Goal: Task Accomplishment & Management: Manage account settings

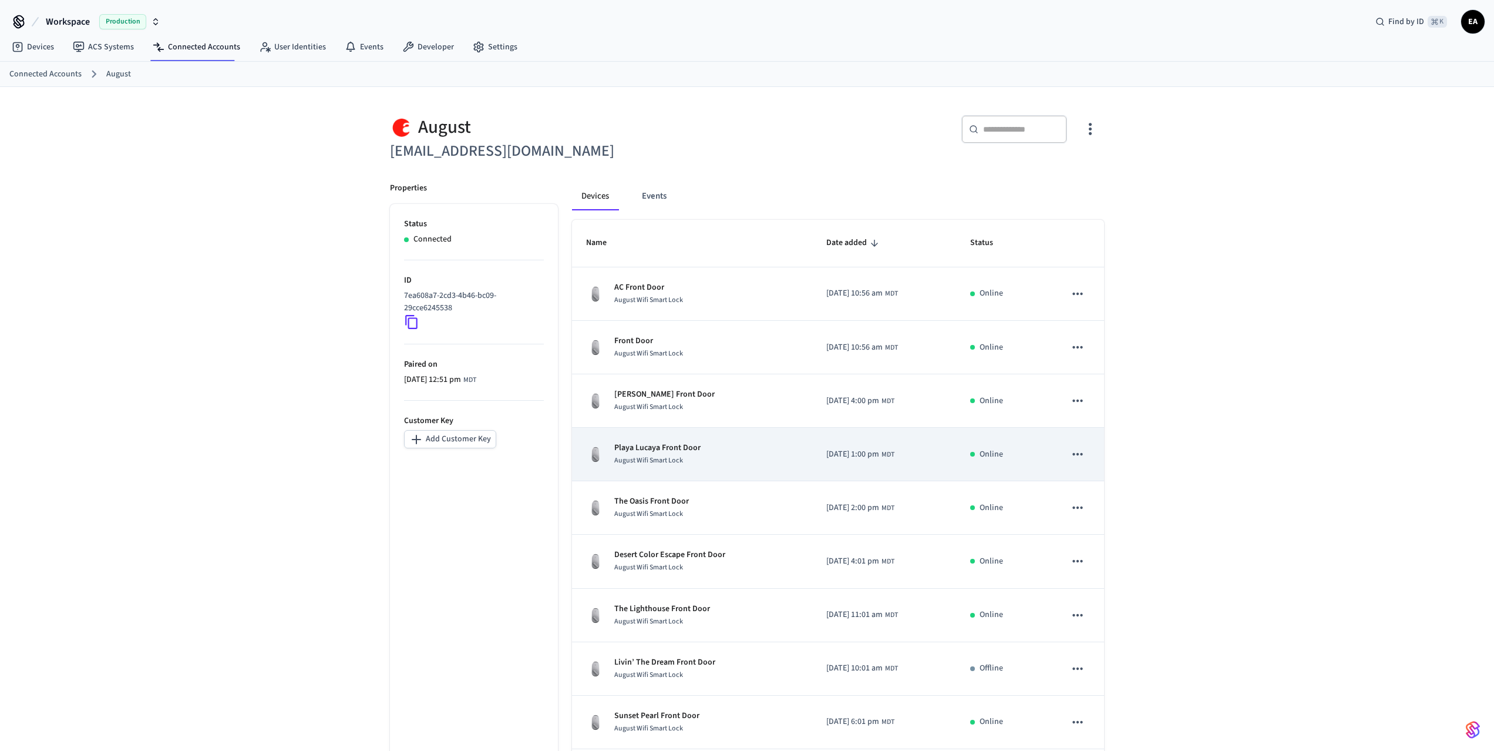
click at [658, 446] on p "Playa Lucaya Front Door" at bounding box center [657, 448] width 86 height 12
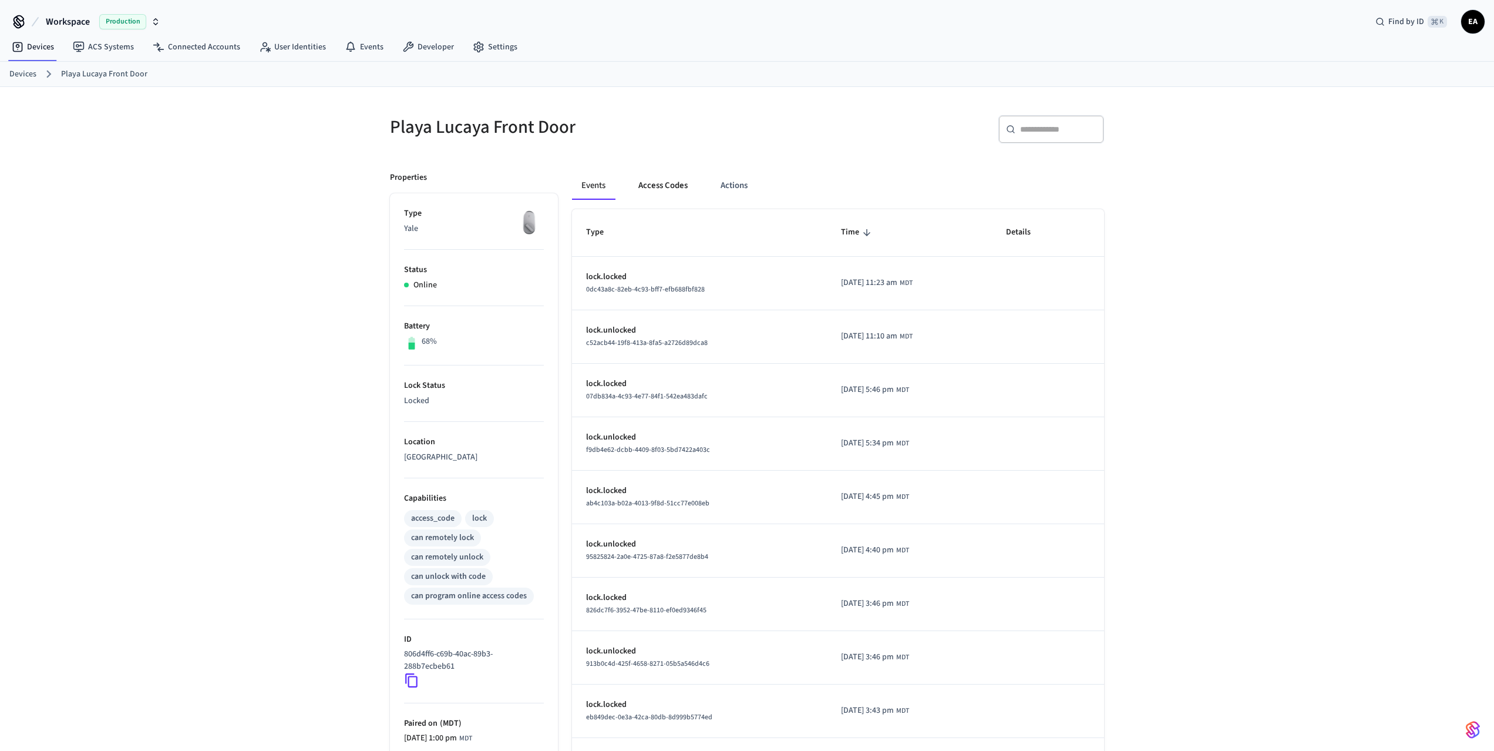
click at [652, 188] on button "Access Codes" at bounding box center [663, 185] width 68 height 28
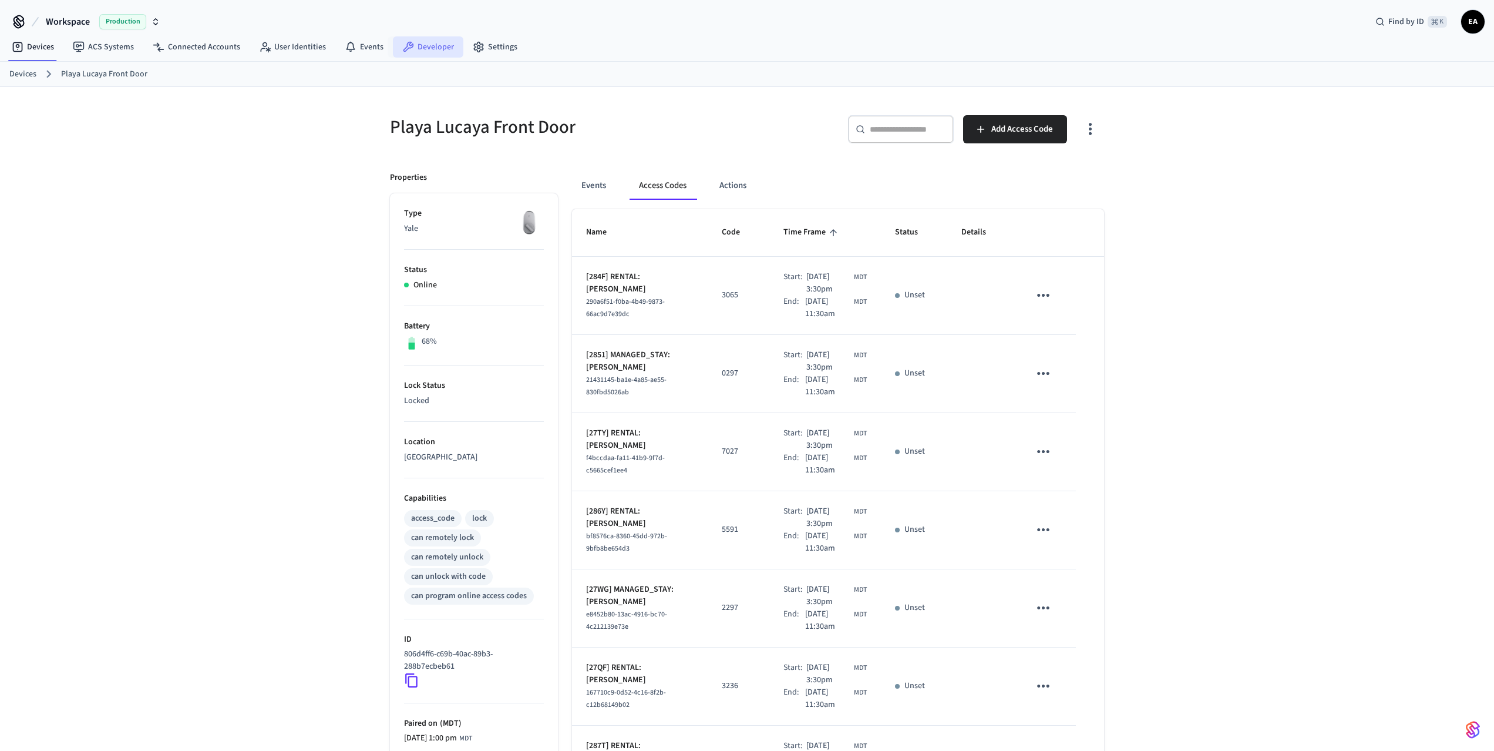
click at [420, 49] on link "Developer" at bounding box center [428, 46] width 70 height 21
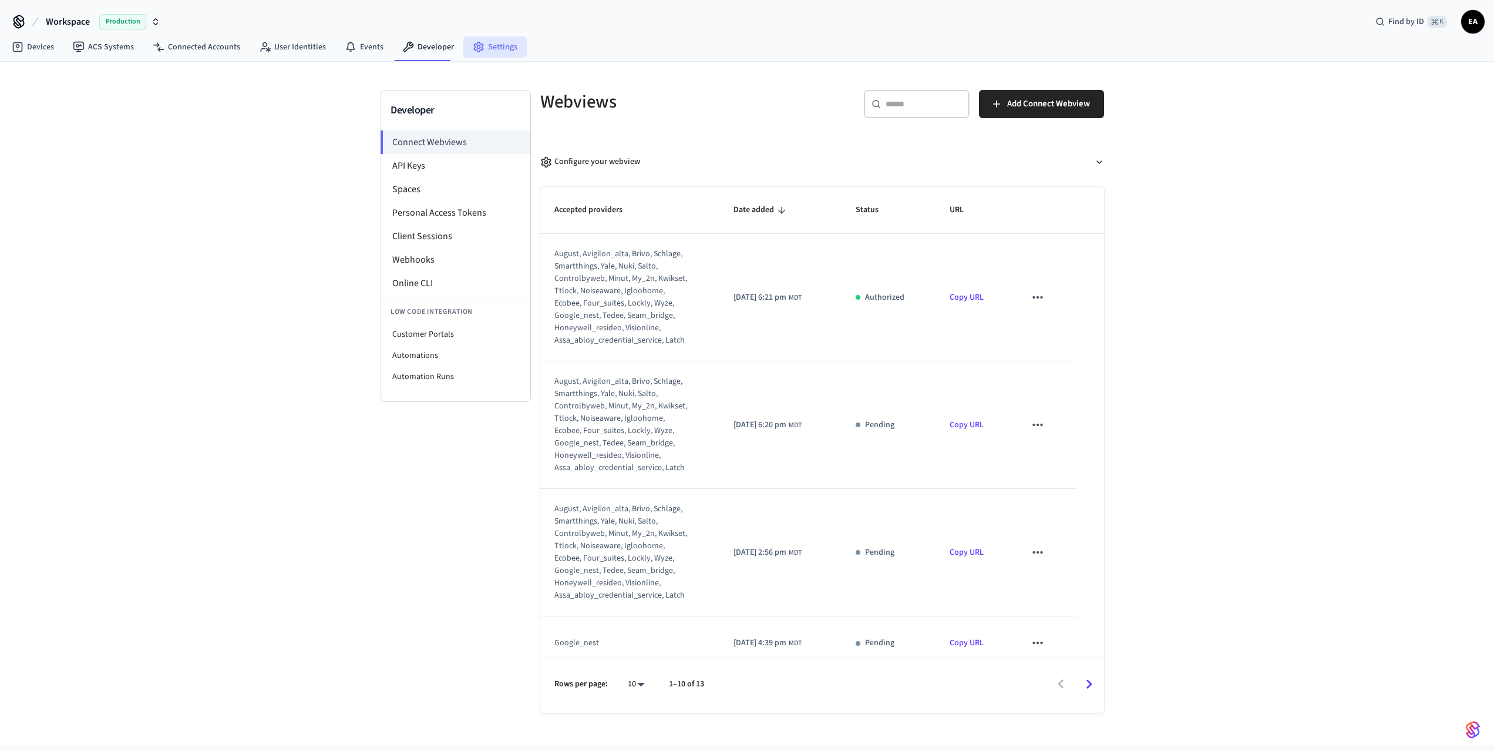
click at [493, 46] on link "Settings" at bounding box center [494, 46] width 63 height 21
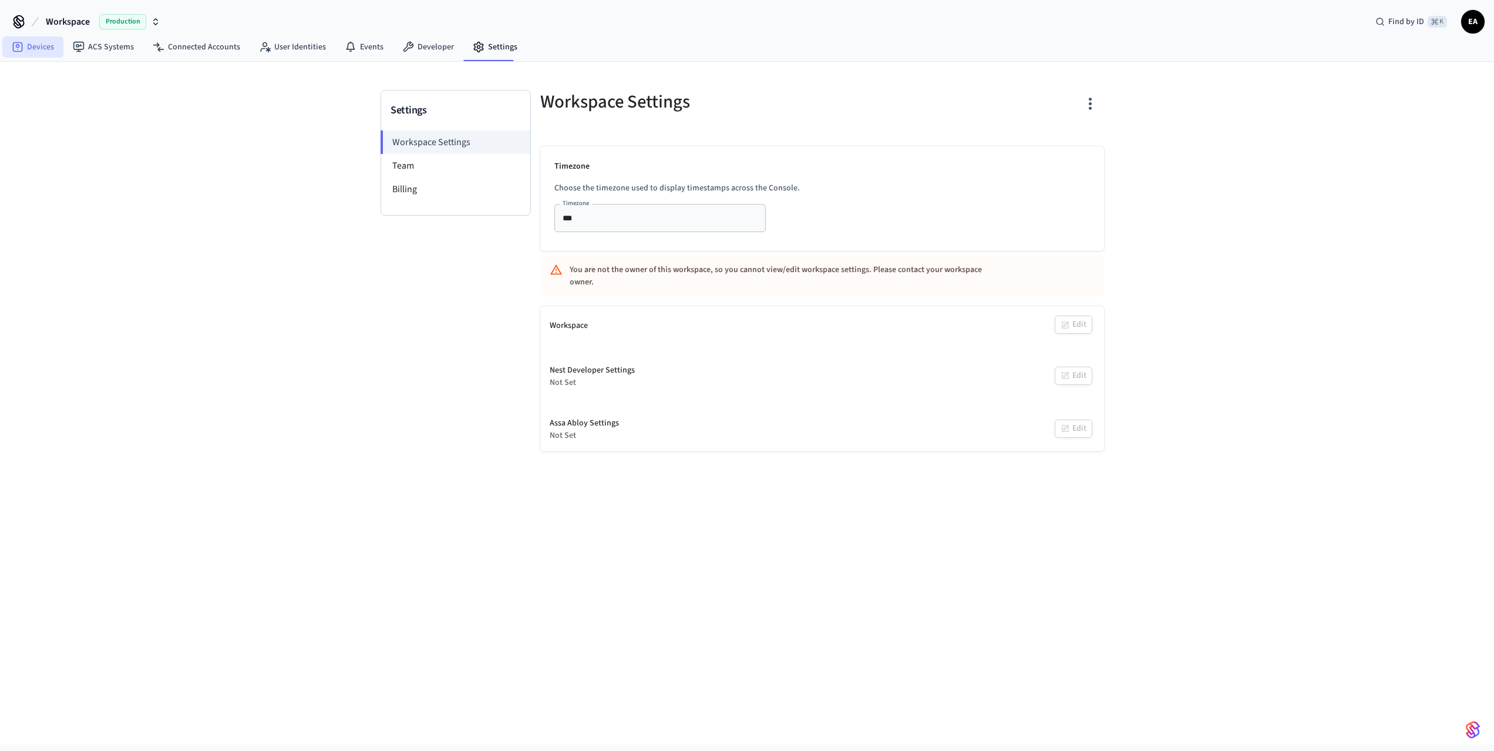
click at [39, 45] on link "Devices" at bounding box center [32, 46] width 61 height 21
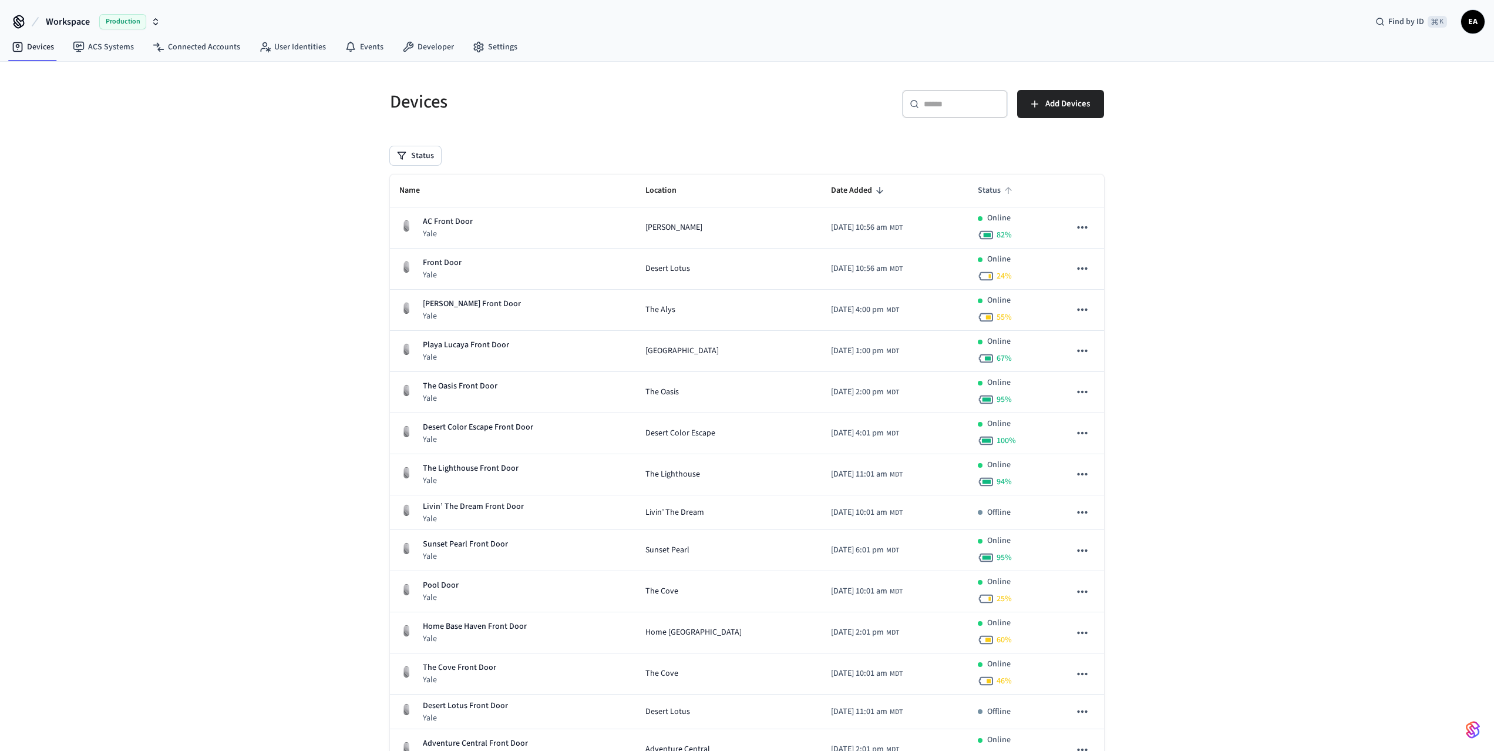
click at [986, 190] on span "Status" at bounding box center [997, 190] width 38 height 18
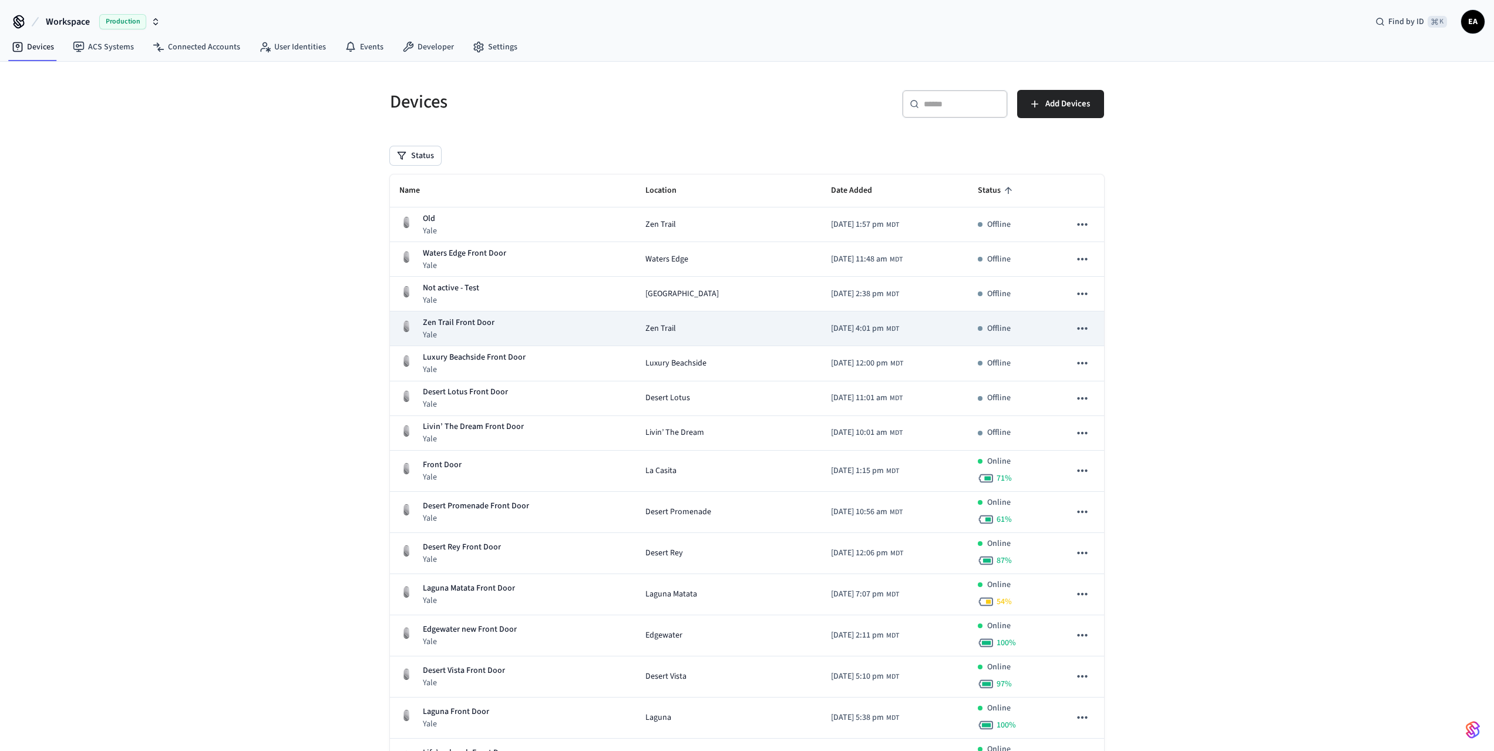
click at [482, 334] on p "Yale" at bounding box center [459, 335] width 72 height 12
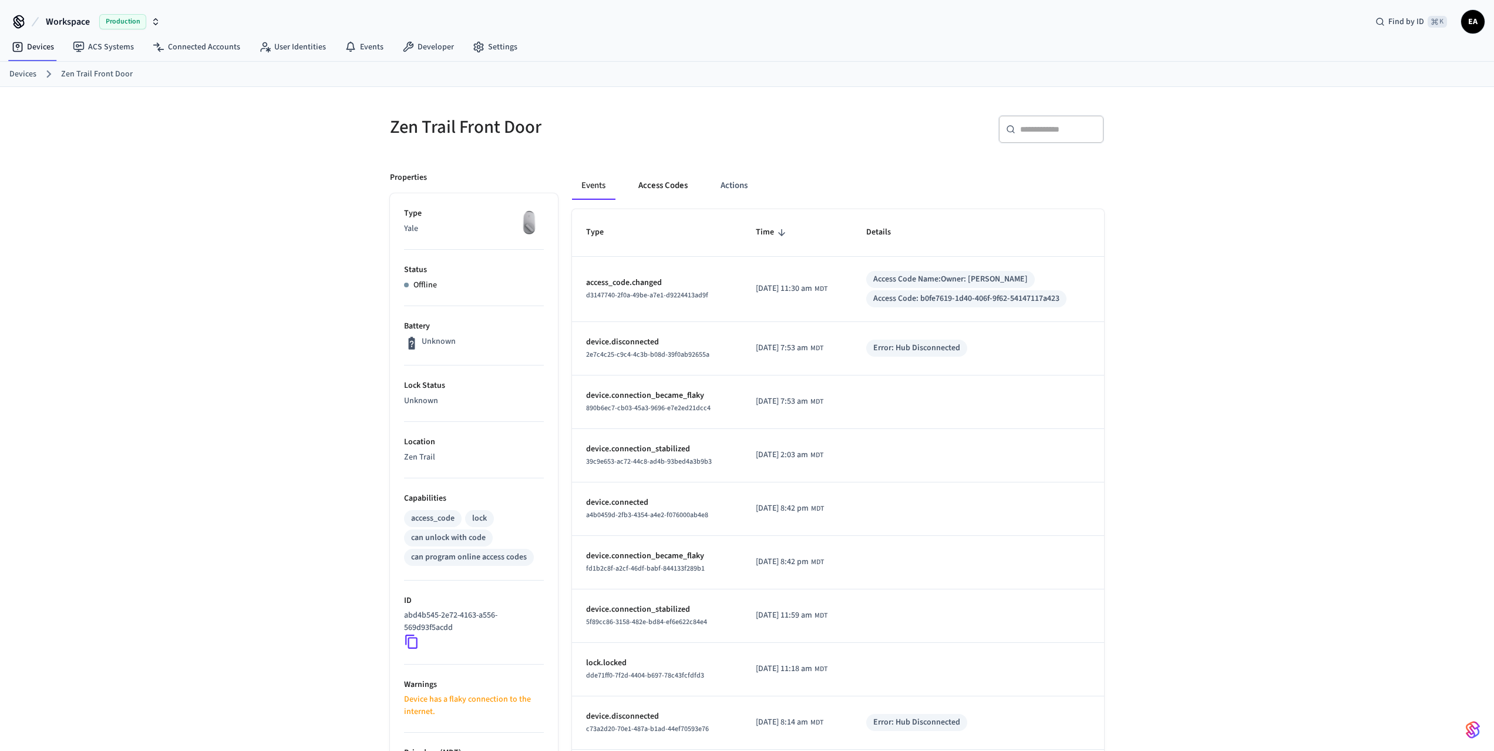
click at [655, 189] on button "Access Codes" at bounding box center [663, 185] width 68 height 28
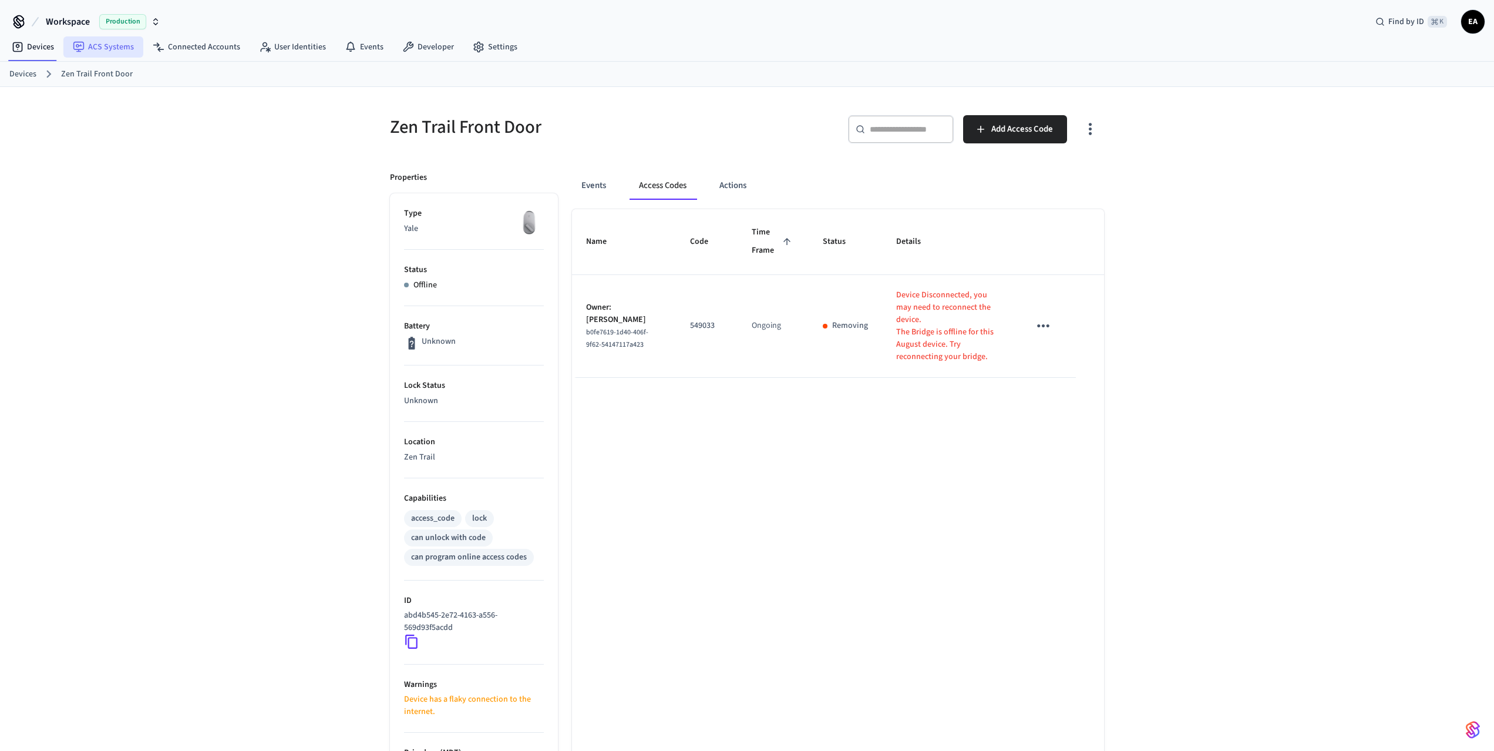
click at [104, 51] on link "ACS Systems" at bounding box center [103, 46] width 80 height 21
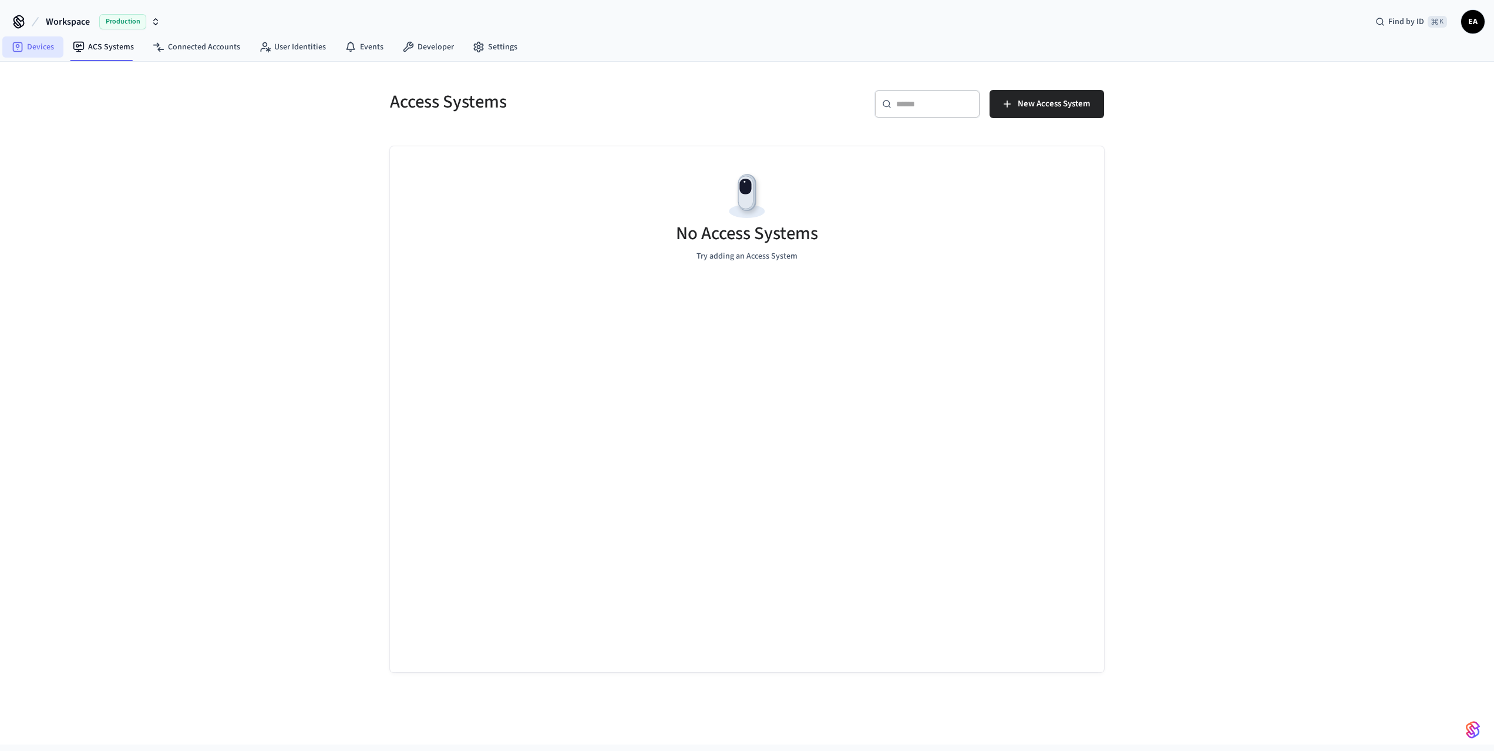
click at [39, 45] on link "Devices" at bounding box center [32, 46] width 61 height 21
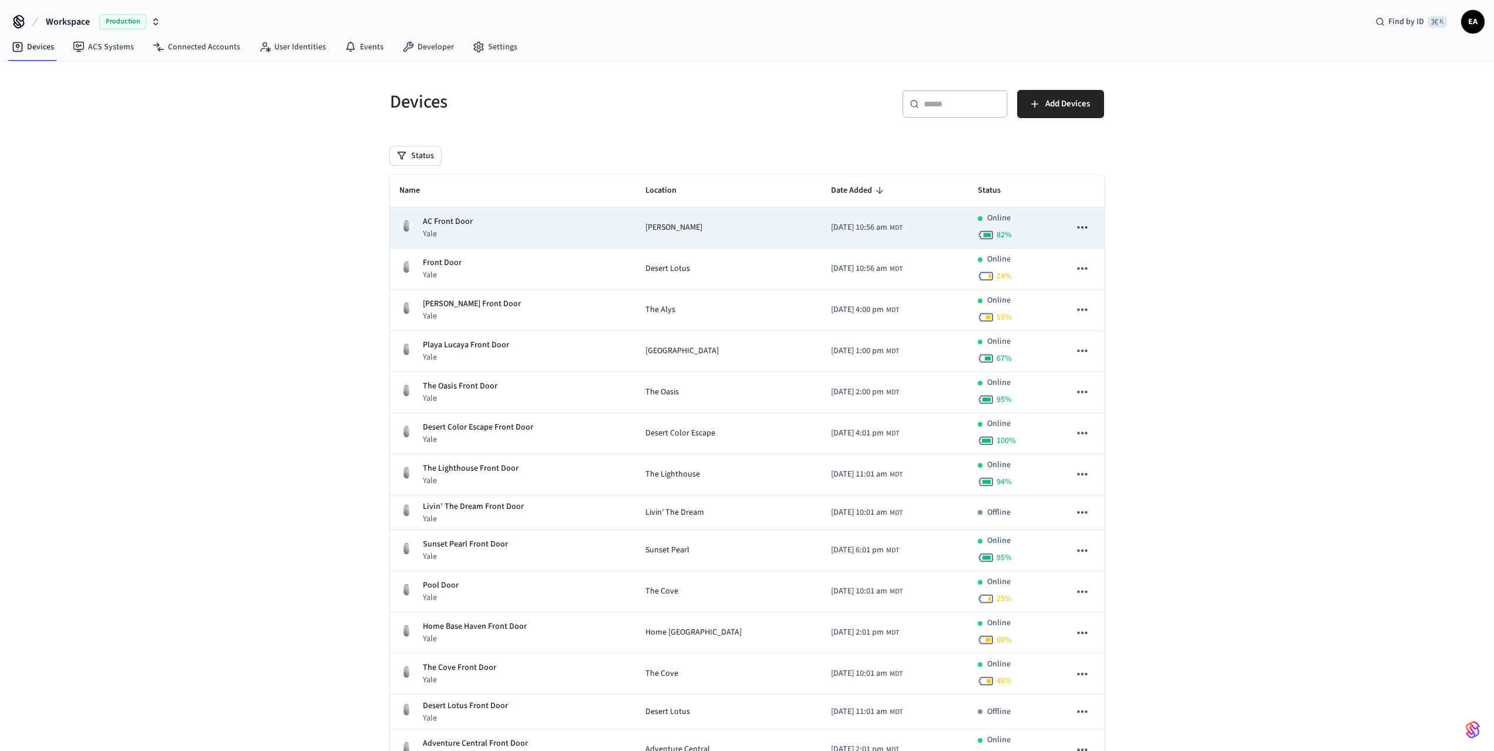
click at [836, 221] on span "[DATE] 10:56 am" at bounding box center [859, 227] width 56 height 12
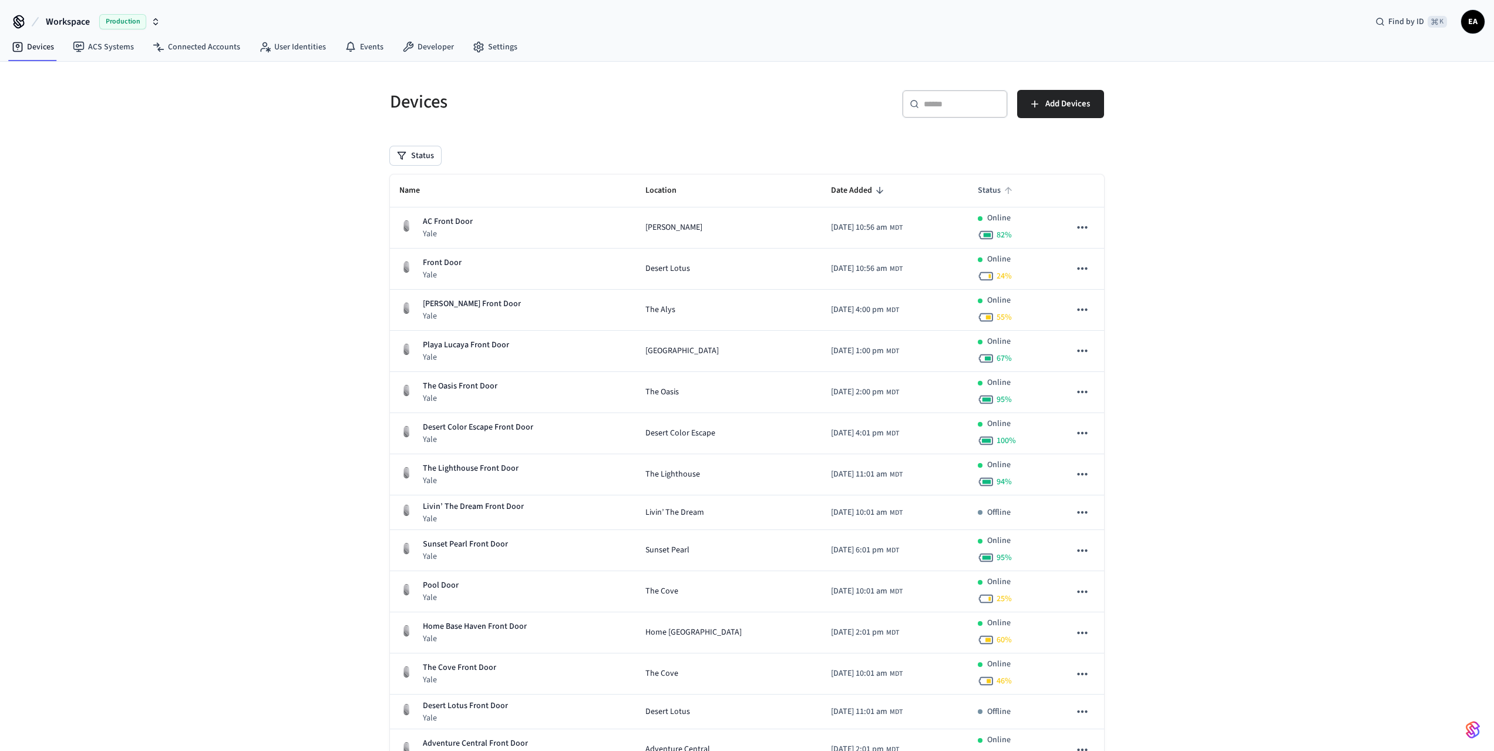
click at [988, 190] on span "Status" at bounding box center [997, 190] width 38 height 18
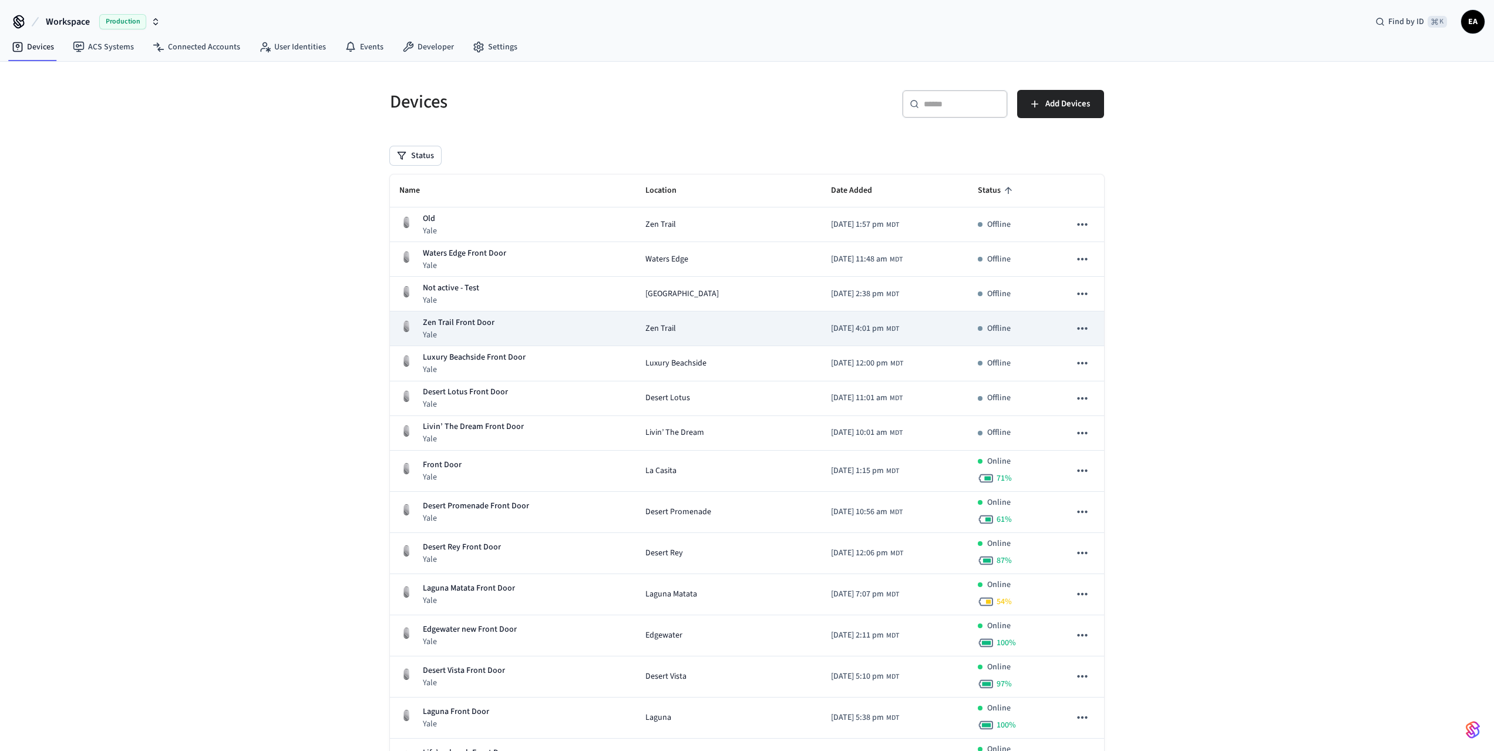
click at [661, 327] on span "Zen Trail" at bounding box center [660, 328] width 31 height 12
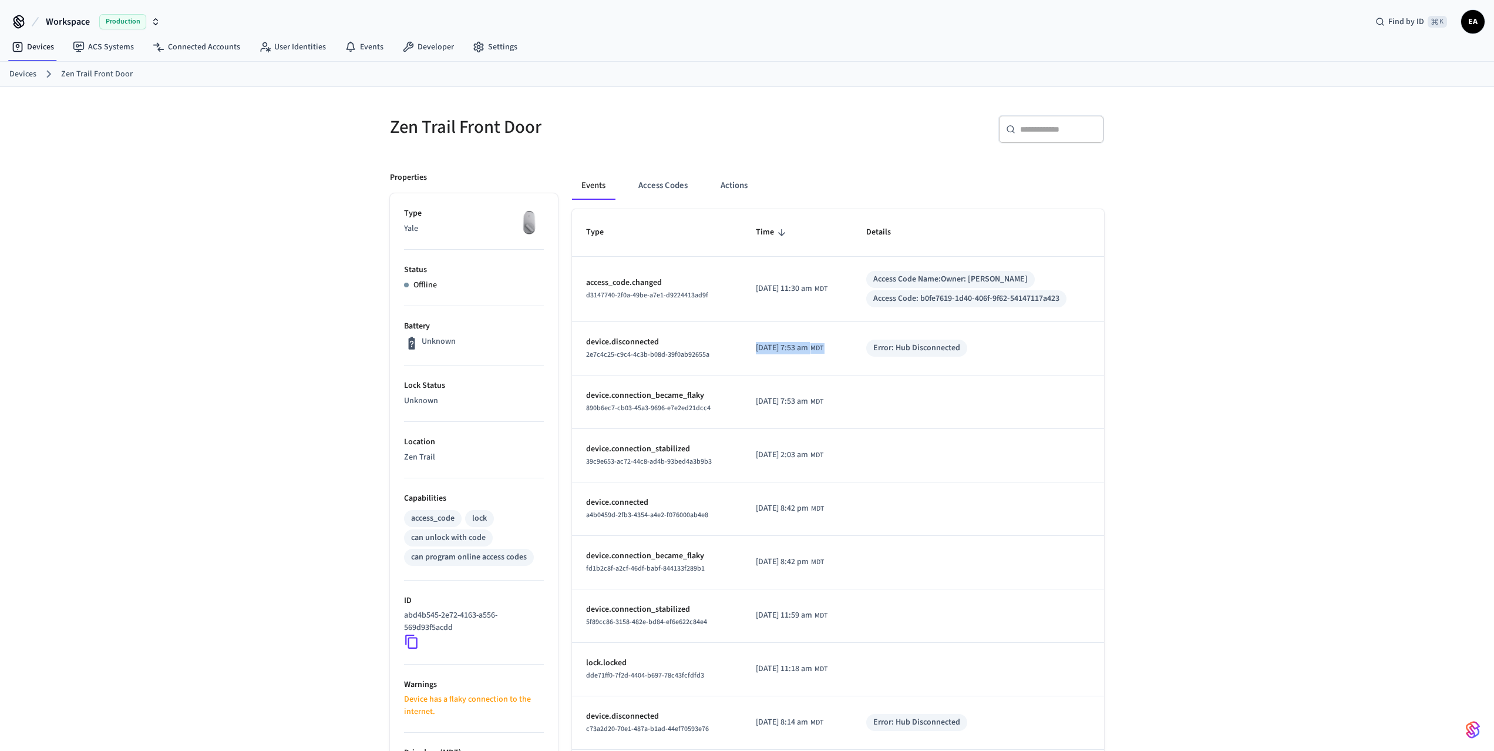
drag, startPoint x: 746, startPoint y: 351, endPoint x: 868, endPoint y: 350, distance: 121.6
click at [868, 350] on tr "device.disconnected 2e7c4c25-c9c4-4c3b-b08d-39f0ab92655a 2025/10/03 at 7:53 am …" at bounding box center [838, 348] width 532 height 53
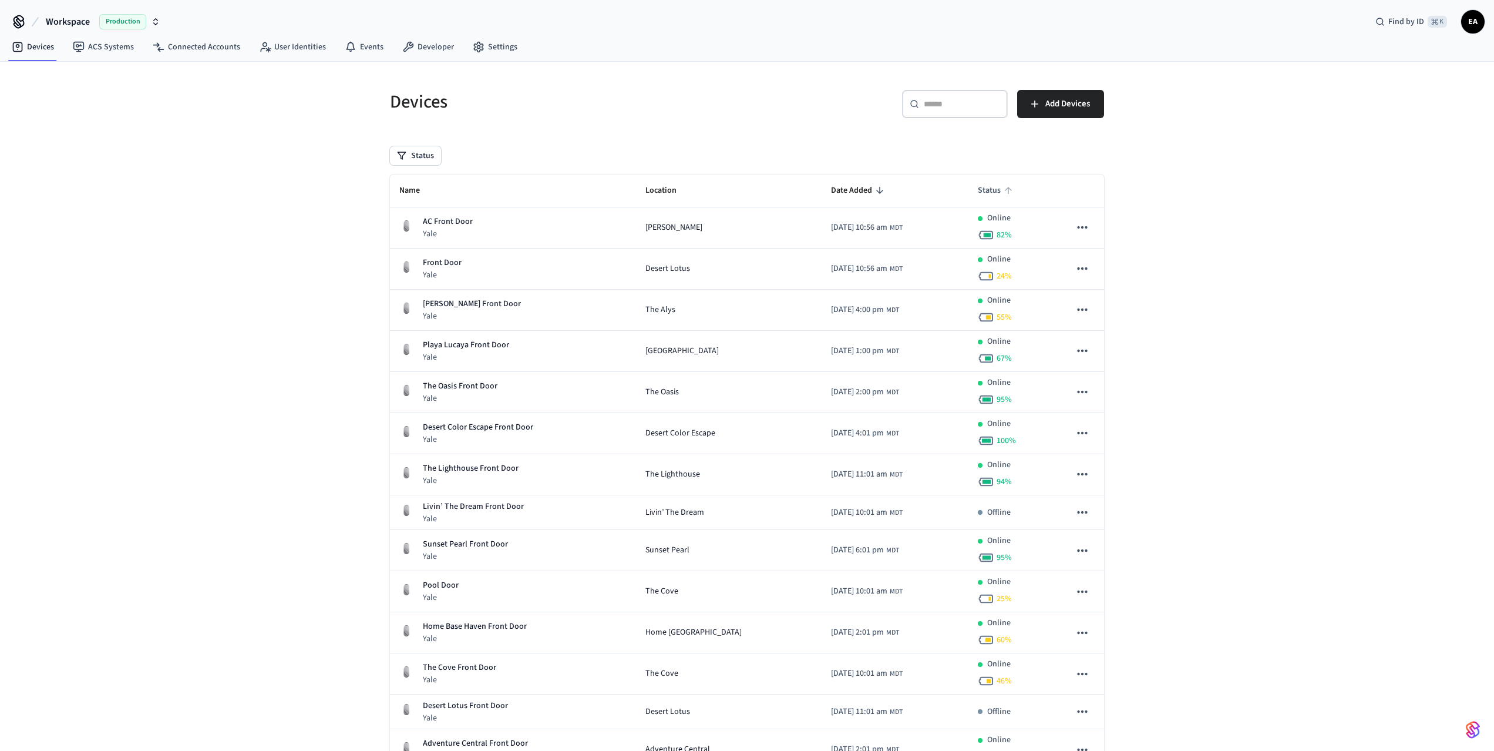
click at [981, 183] on span "Status" at bounding box center [997, 190] width 38 height 18
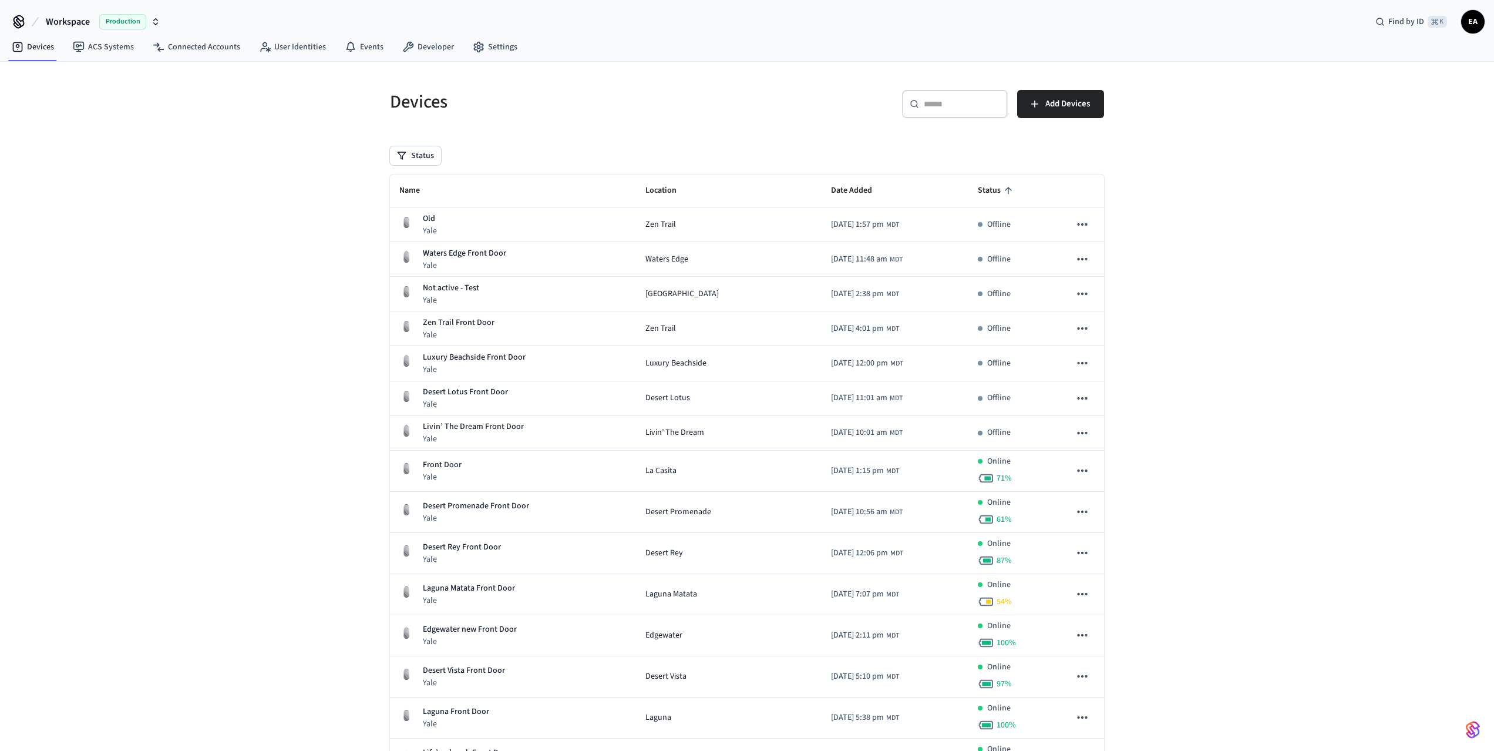
click at [1469, 23] on span "EA" at bounding box center [1472, 21] width 21 height 21
click at [652, 105] on h5 "Devices" at bounding box center [565, 102] width 350 height 24
click at [479, 48] on link "Settings" at bounding box center [494, 46] width 63 height 21
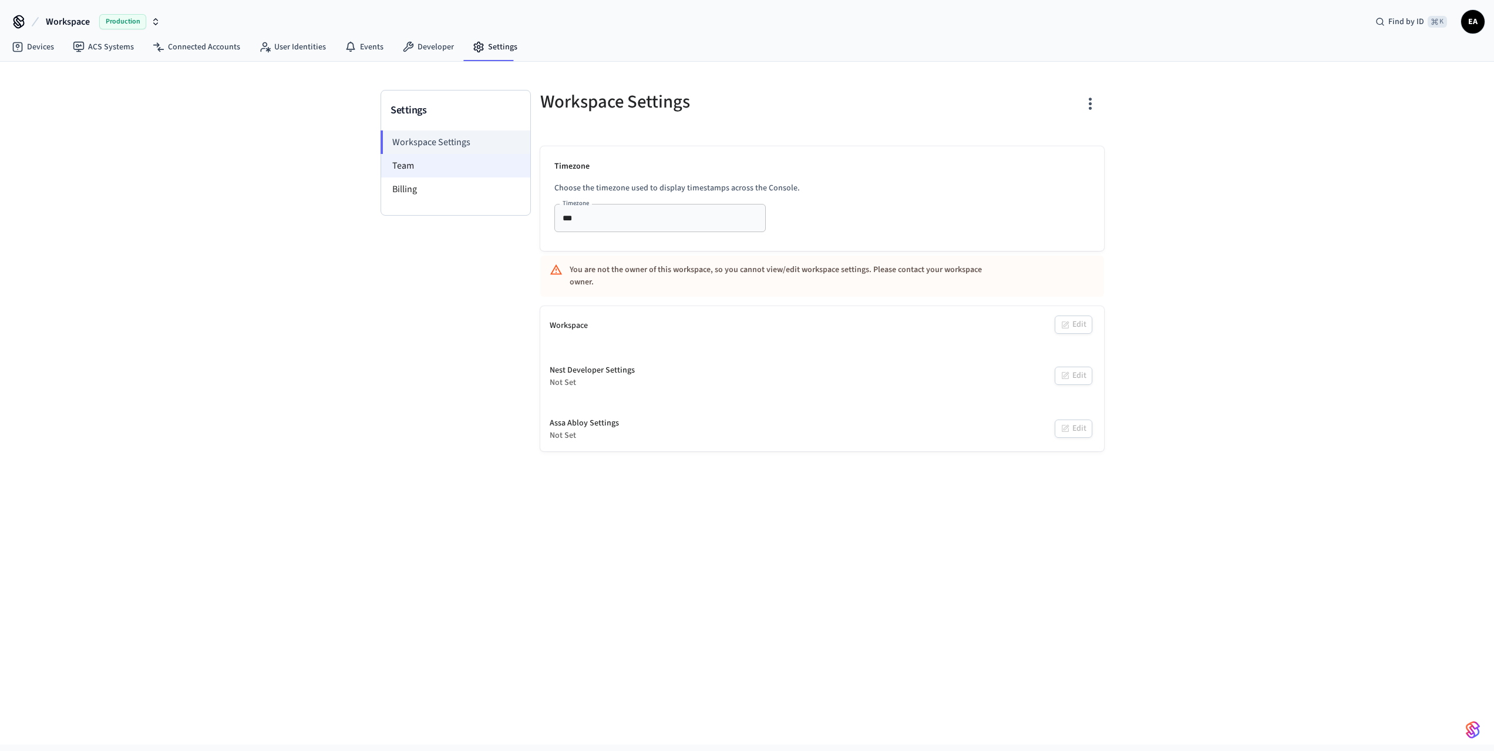
click at [416, 169] on li "Team" at bounding box center [455, 165] width 149 height 23
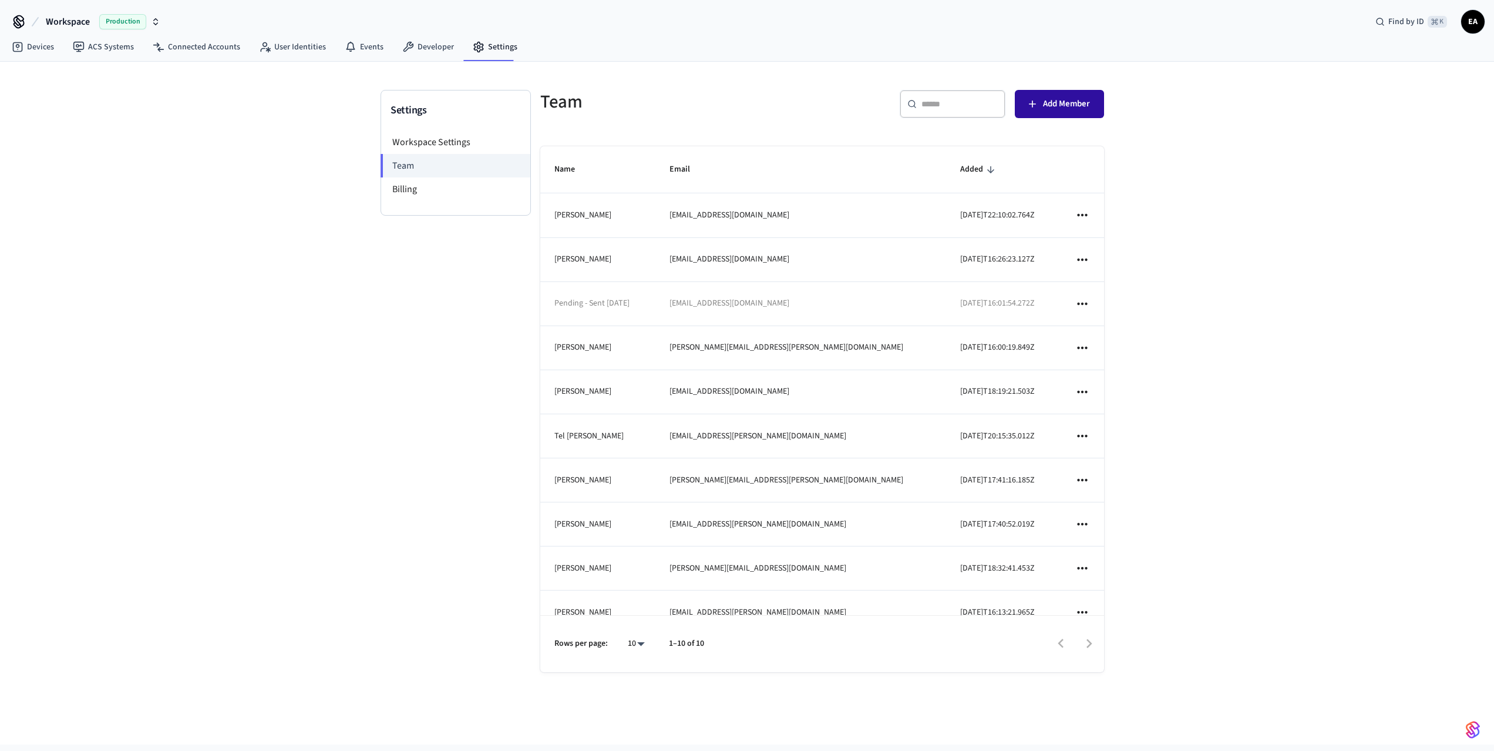
click at [1069, 107] on span "Add Member" at bounding box center [1066, 103] width 47 height 15
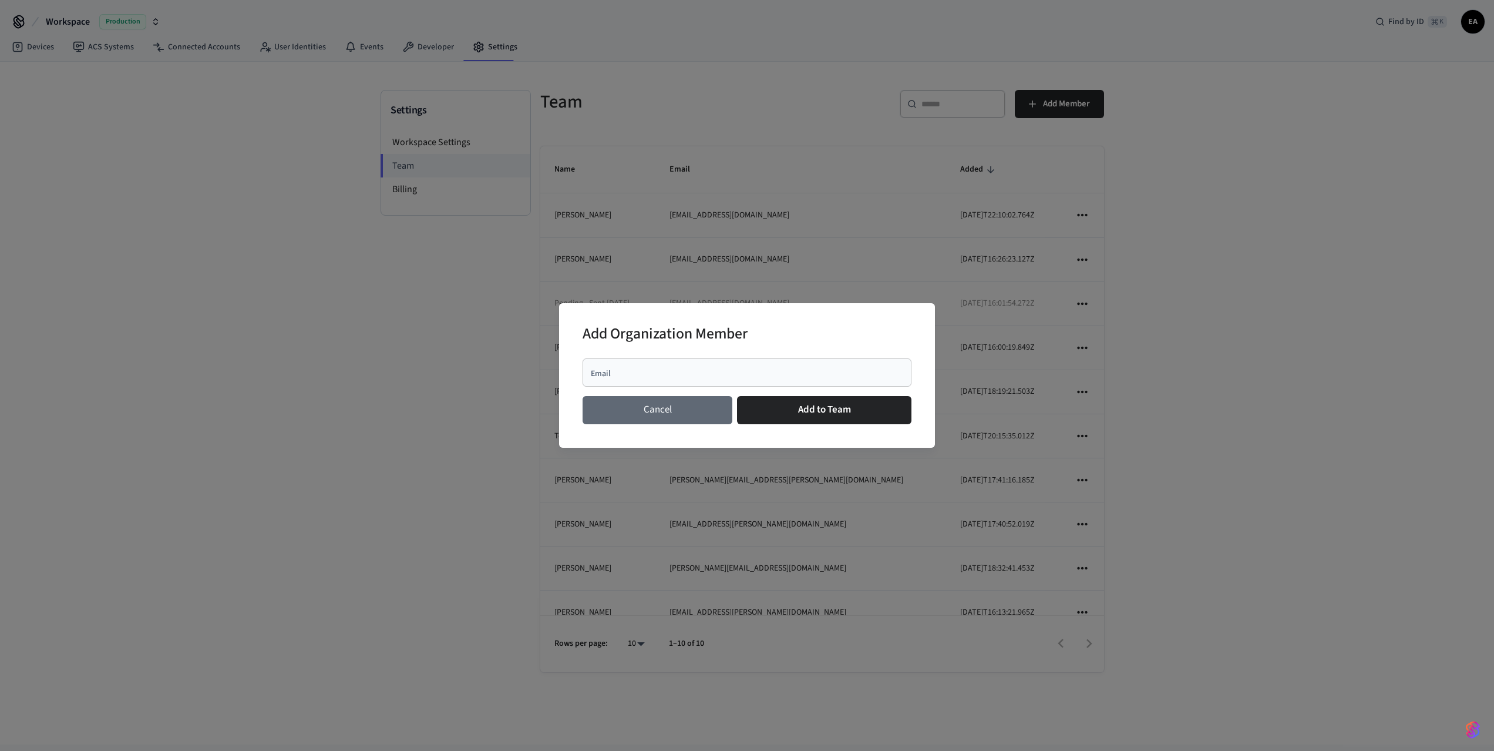
click at [695, 416] on button "Cancel" at bounding box center [658, 410] width 150 height 28
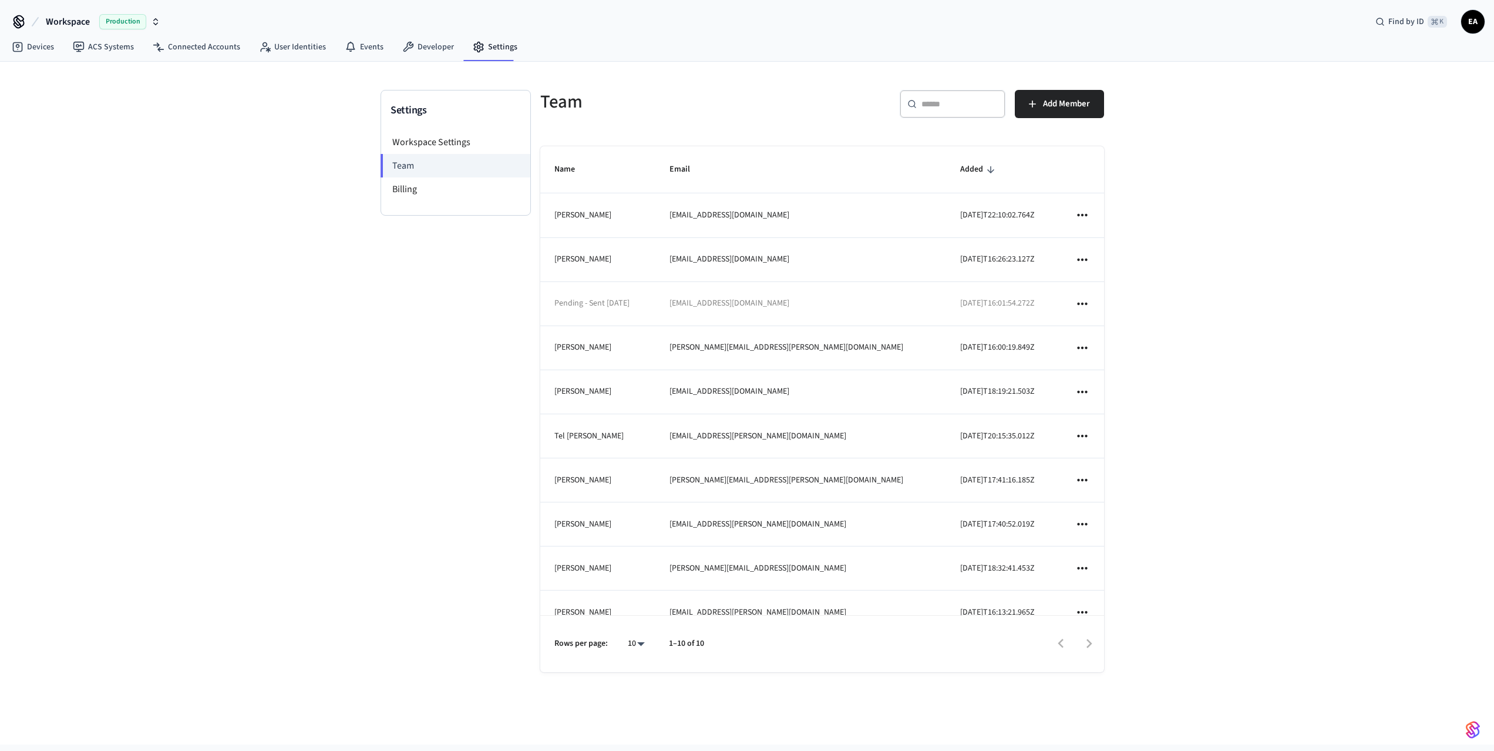
click at [1081, 214] on icon "sticky table" at bounding box center [1082, 214] width 15 height 15
click at [1110, 243] on li "Remove" at bounding box center [1115, 248] width 62 height 31
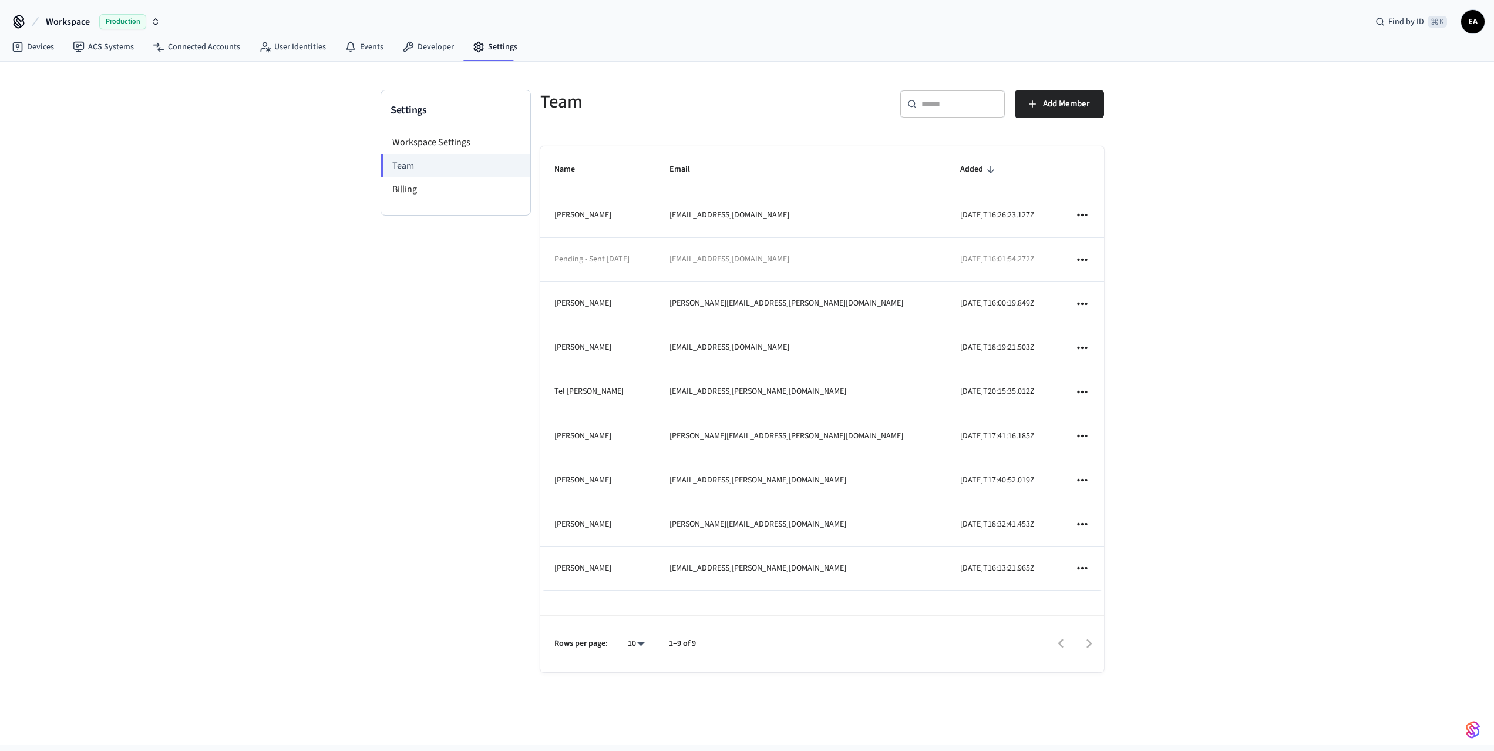
click at [1086, 216] on icon "sticky table" at bounding box center [1082, 215] width 10 height 2
click at [1121, 242] on li "Remove" at bounding box center [1117, 241] width 62 height 31
click at [1250, 463] on div "Settings Workspace Settings Team Billing Team ​ ​ Add Member Name Email Added P…" at bounding box center [747, 403] width 1494 height 682
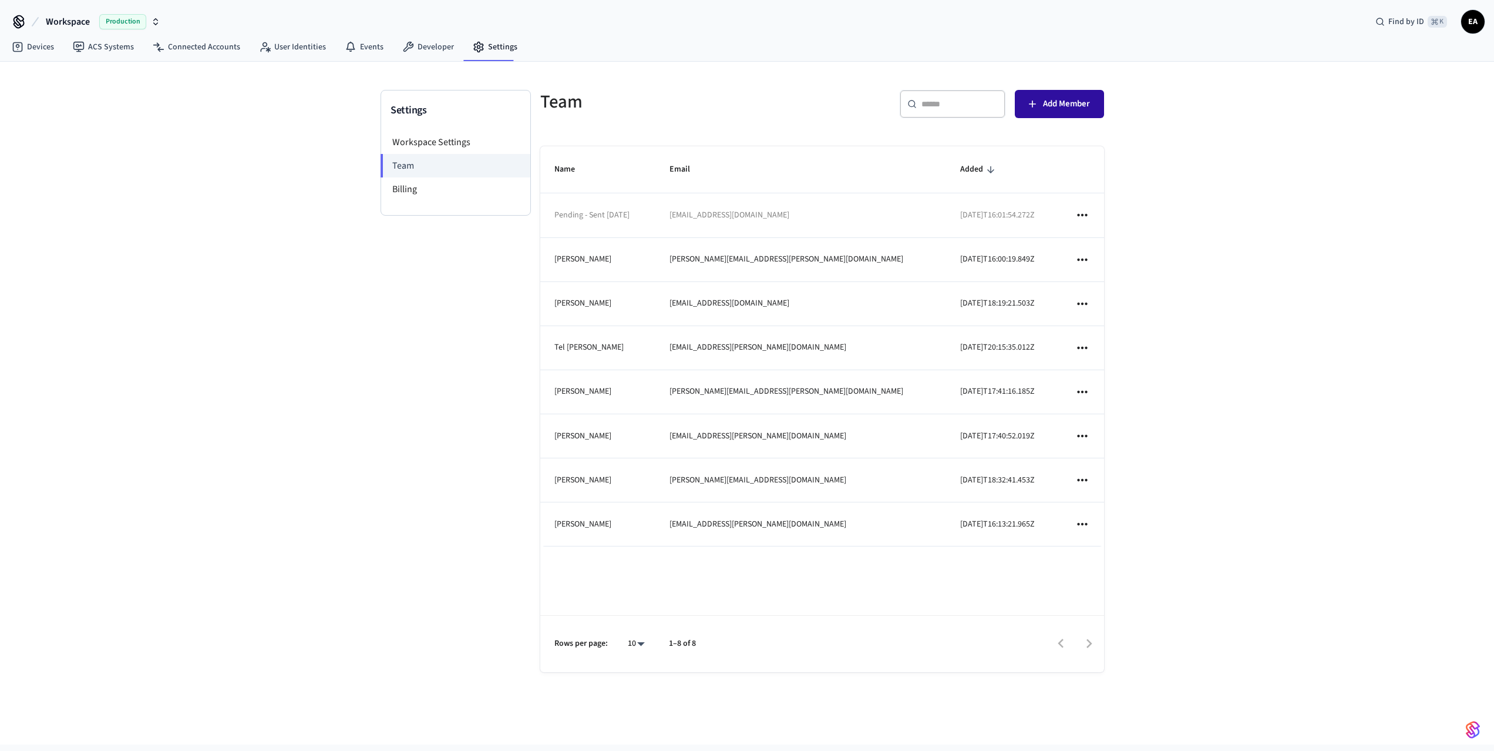
click at [1043, 104] on span "Add Member" at bounding box center [1066, 103] width 47 height 15
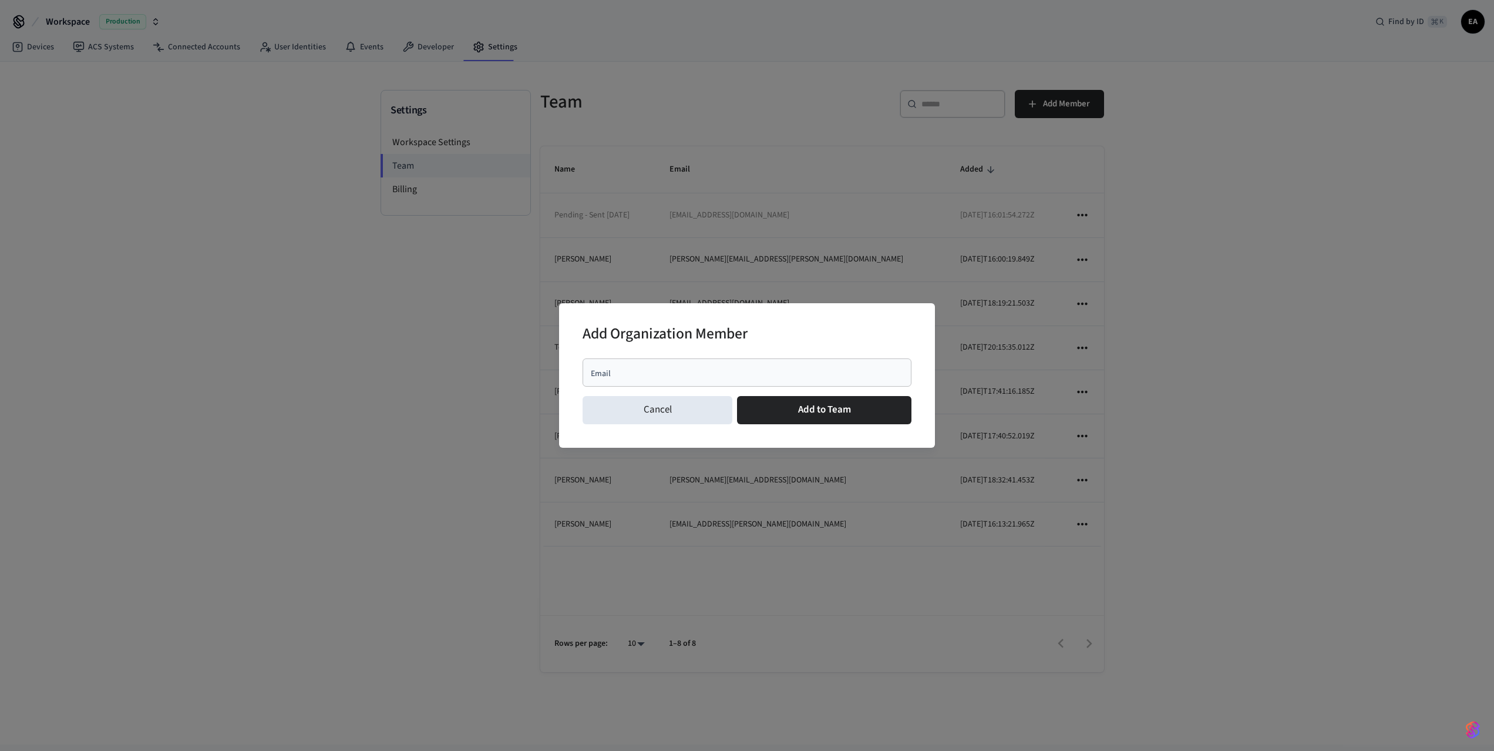
click at [657, 377] on input "Email" at bounding box center [747, 372] width 315 height 12
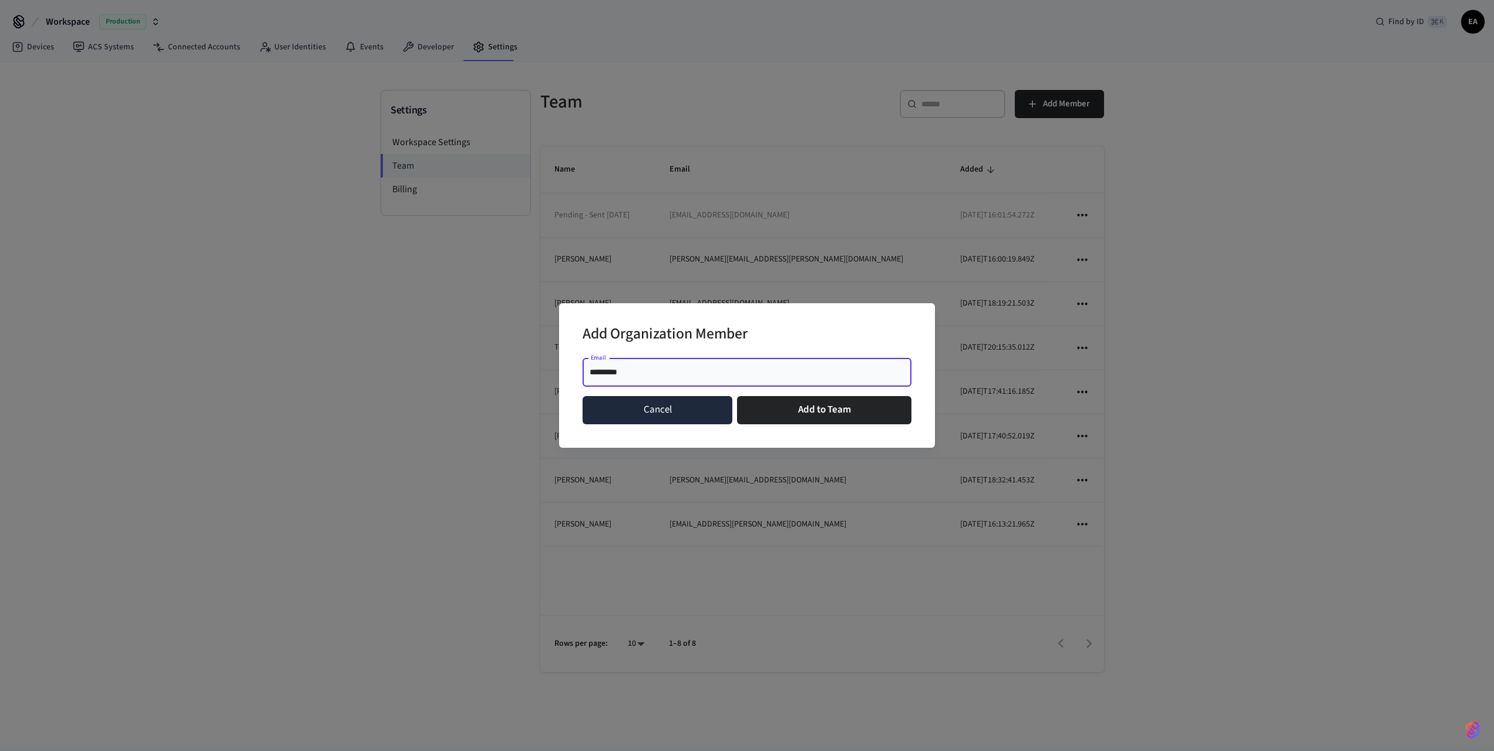
type input "*********"
click at [693, 406] on button "Cancel" at bounding box center [658, 410] width 150 height 28
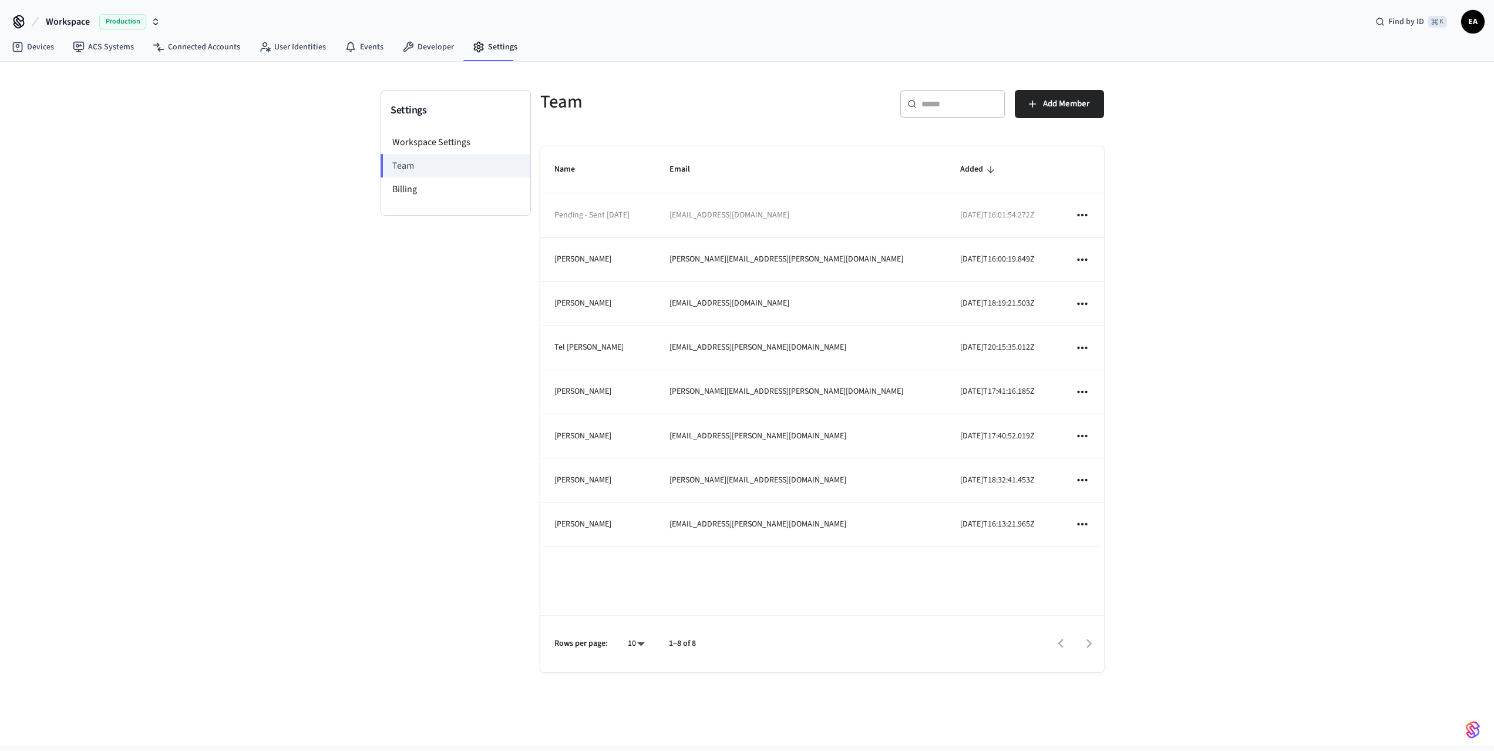
click at [1079, 261] on icon "sticky table" at bounding box center [1082, 259] width 15 height 15
click at [405, 193] on div at bounding box center [747, 375] width 1494 height 751
click at [405, 191] on li "Billing" at bounding box center [455, 188] width 149 height 23
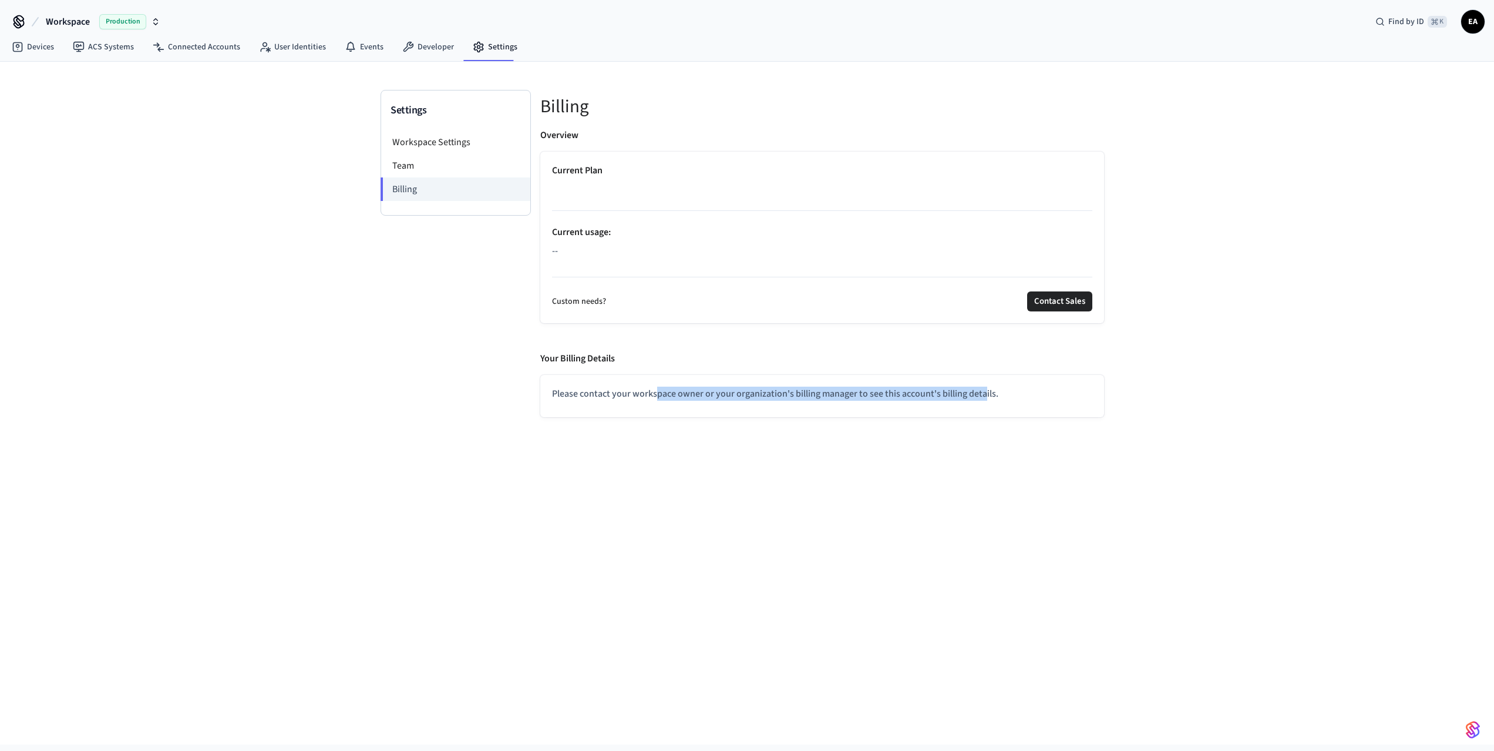
drag, startPoint x: 655, startPoint y: 400, endPoint x: 989, endPoint y: 399, distance: 334.1
click at [989, 399] on p "Please contact your workspace owner or your organization's billing manager to s…" at bounding box center [822, 393] width 540 height 14
click at [441, 162] on li "Team" at bounding box center [455, 165] width 149 height 23
